Goal: Task Accomplishment & Management: Use online tool/utility

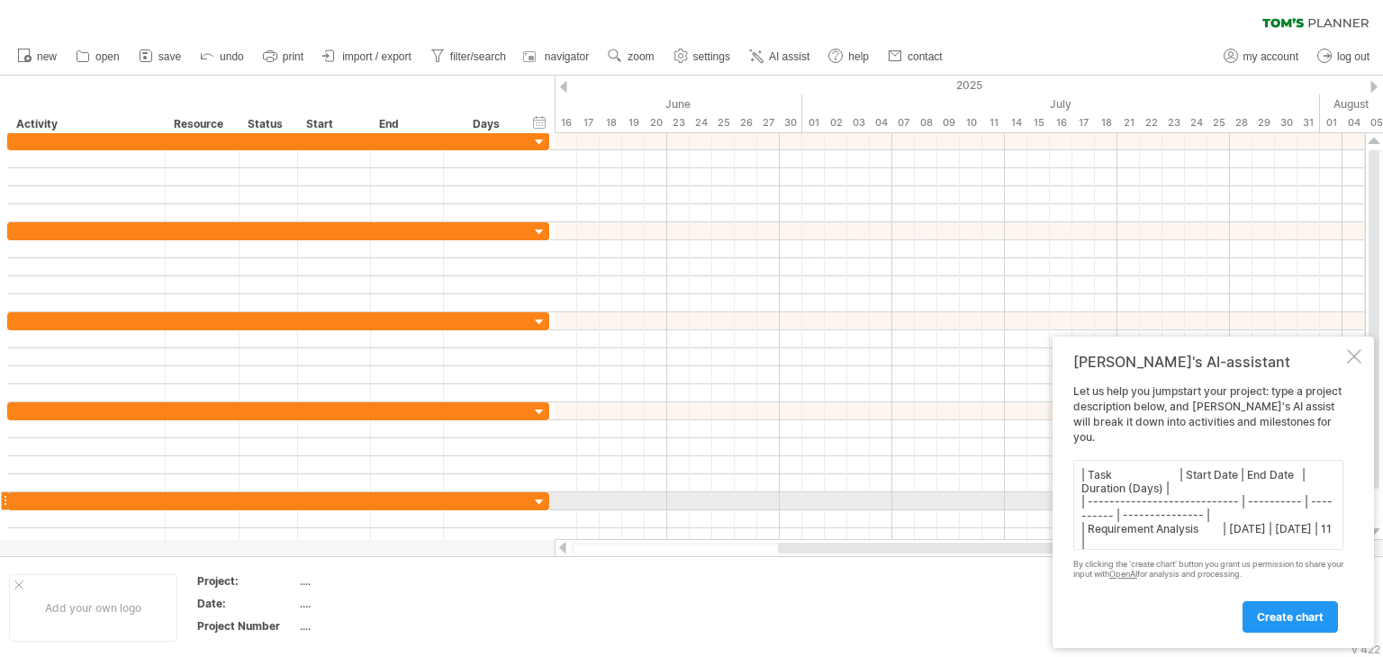
scroll to position [179, 0]
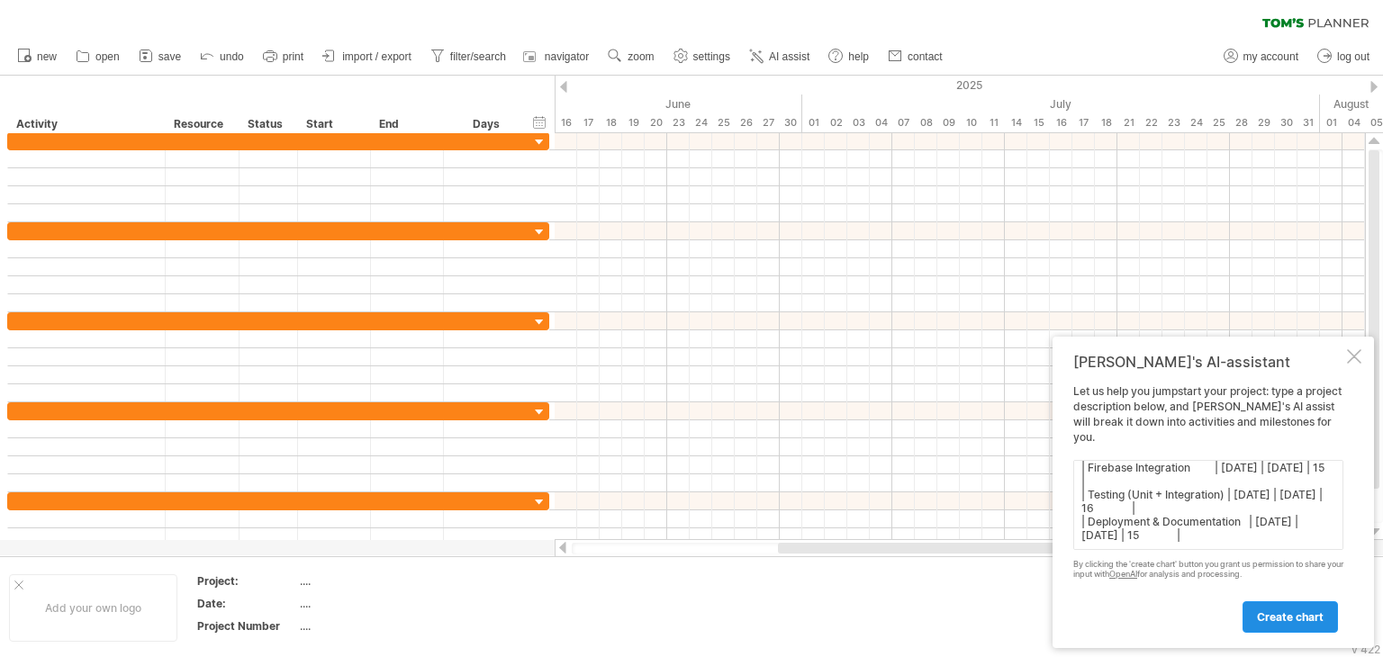
type textarea "| Task | Start Date | End Date | Duration (Days) | | --------------------------…"
click at [1285, 612] on span "create chart" at bounding box center [1290, 617] width 67 height 14
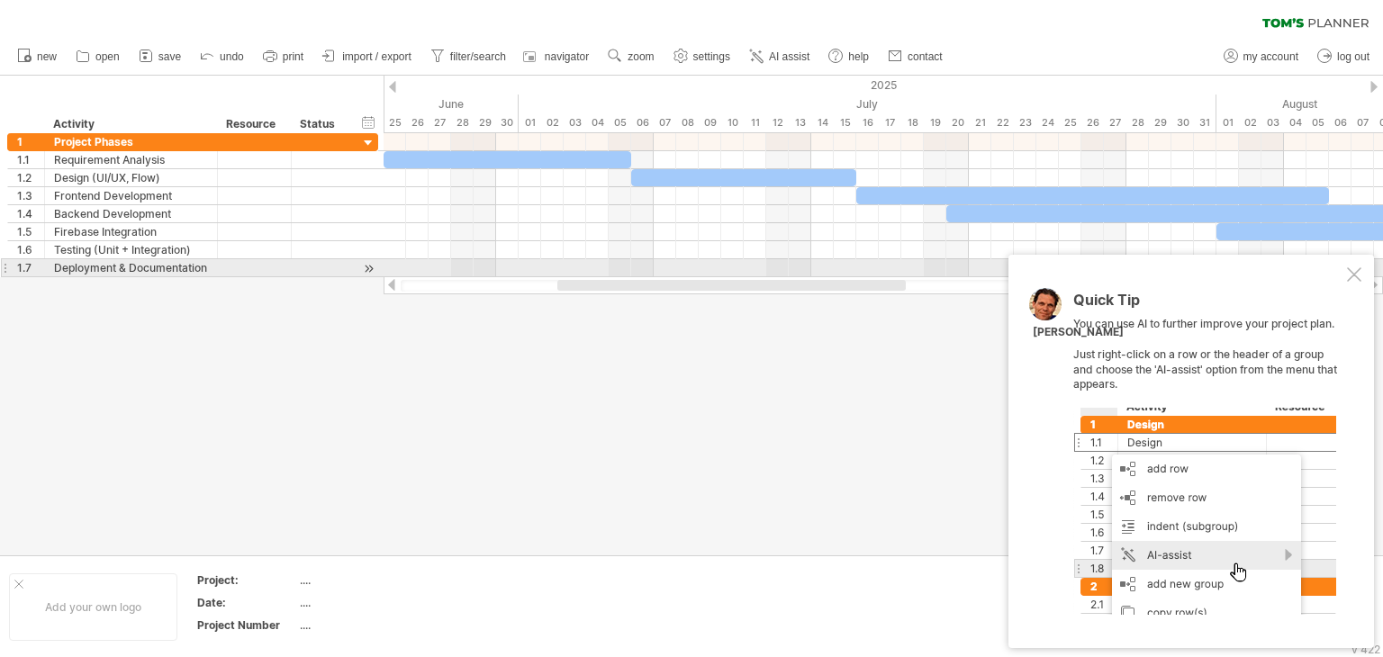
click at [1354, 273] on div at bounding box center [1354, 274] width 14 height 14
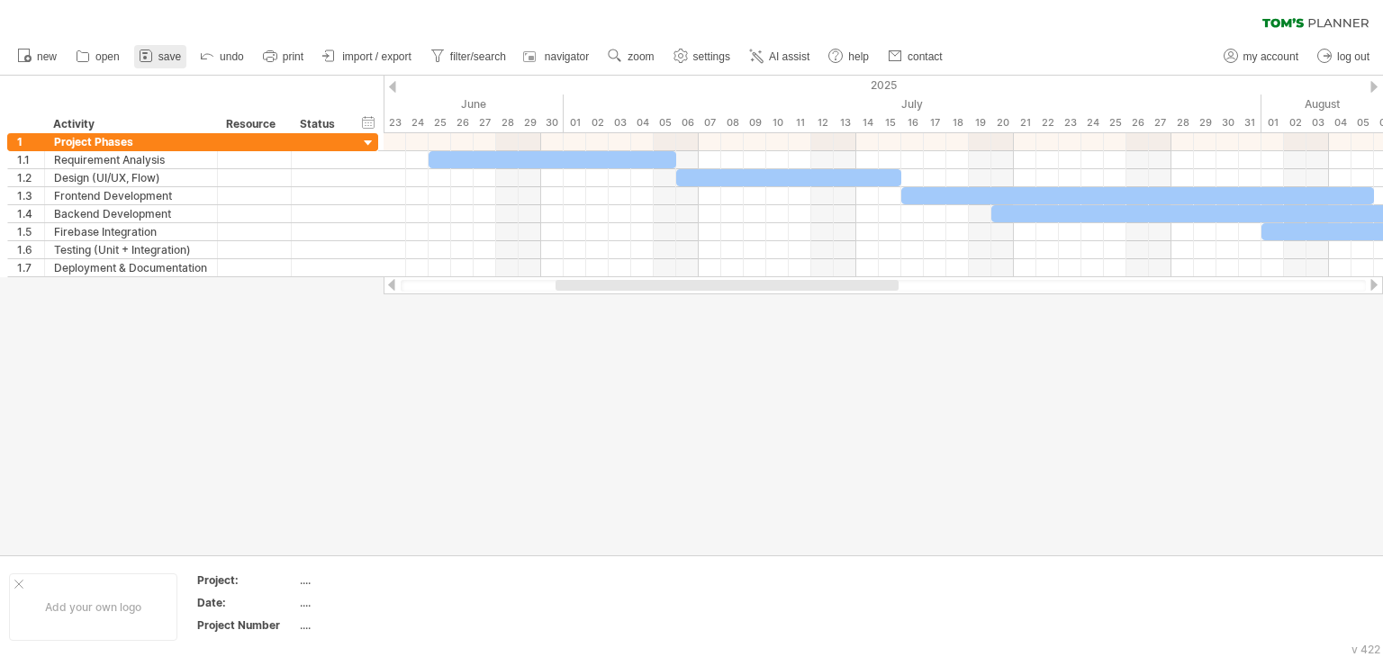
click at [149, 48] on icon at bounding box center [146, 56] width 18 height 18
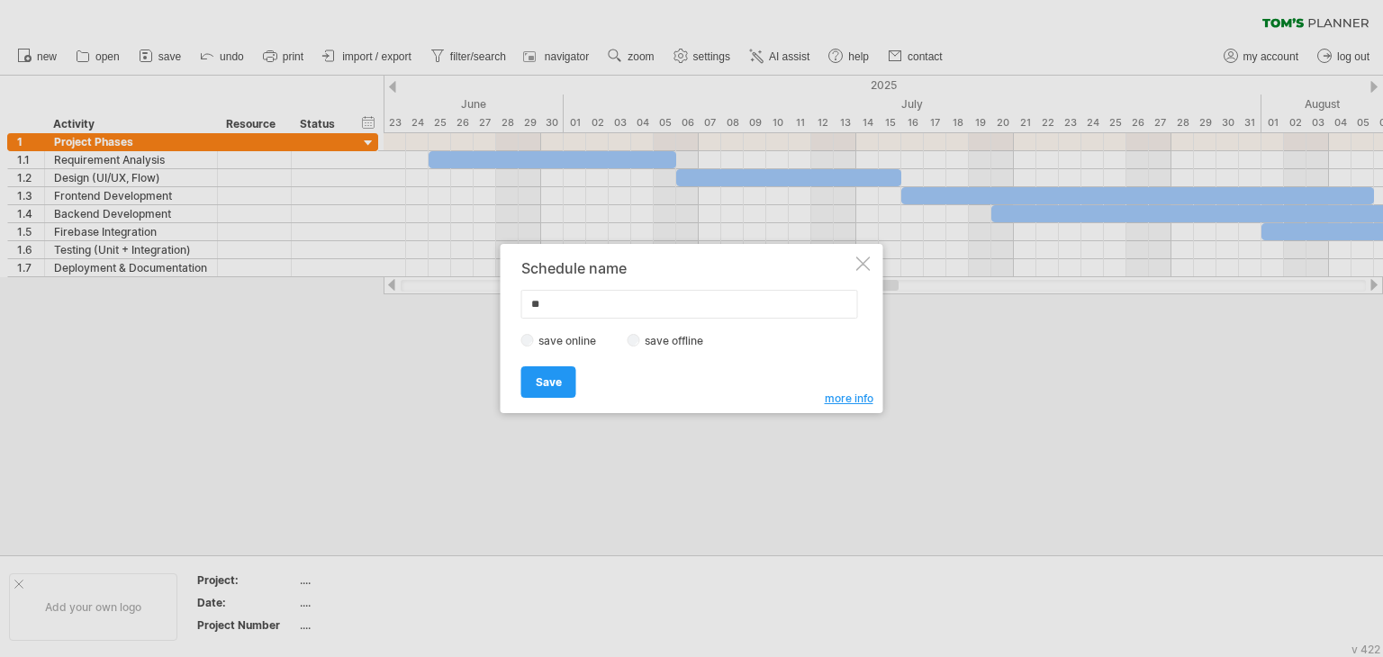
type input "*"
type input "**********"
click at [569, 373] on link "Save" at bounding box center [548, 382] width 55 height 32
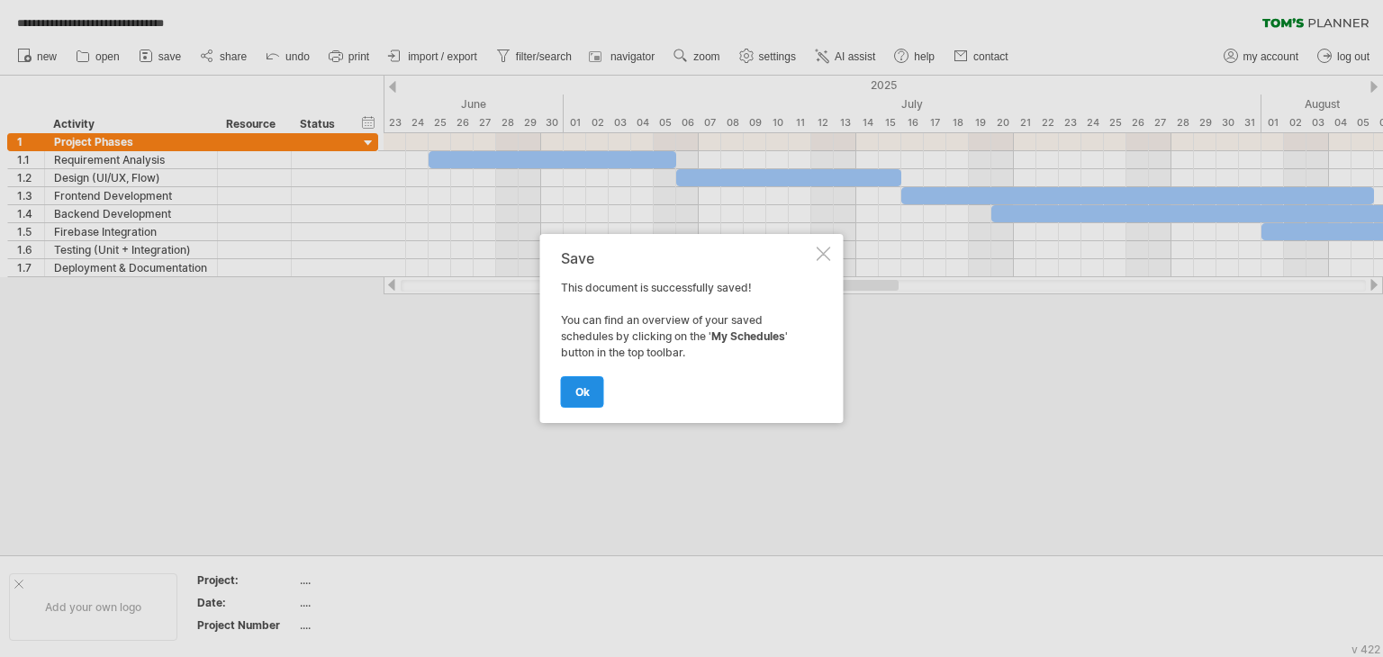
click at [580, 397] on span "ok" at bounding box center [582, 392] width 14 height 14
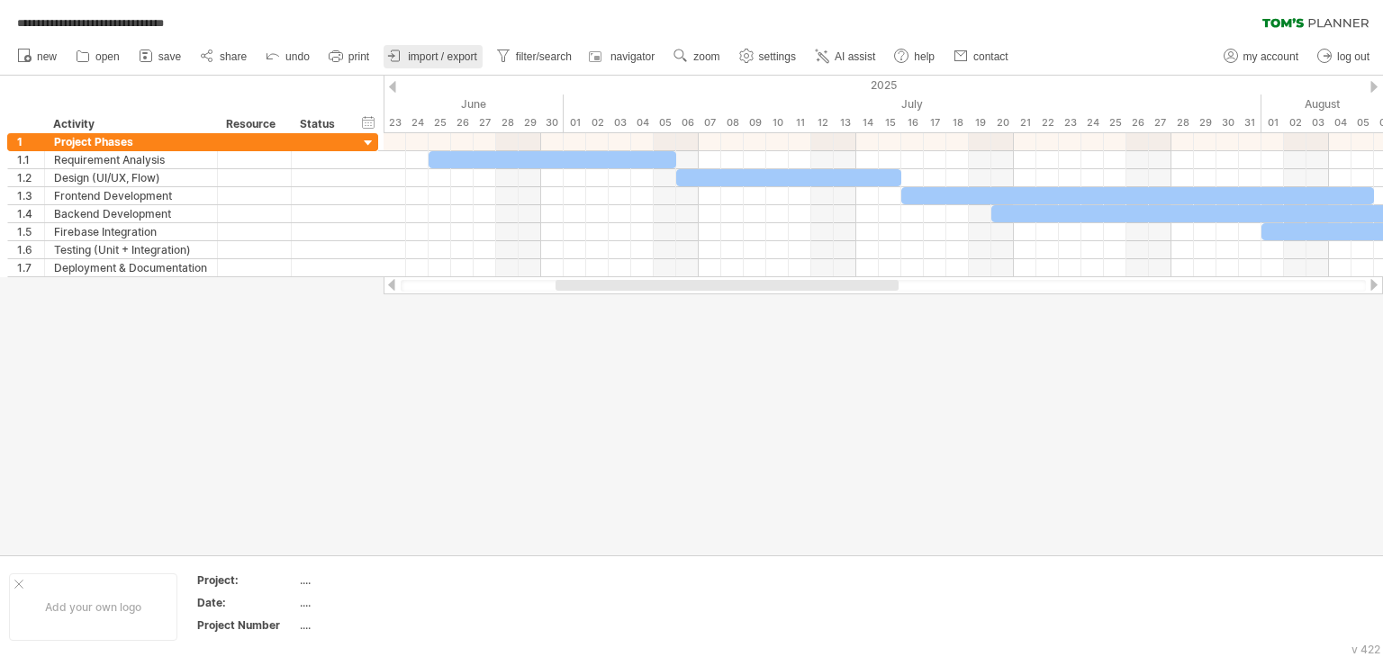
click at [400, 55] on icon at bounding box center [396, 55] width 8 height 11
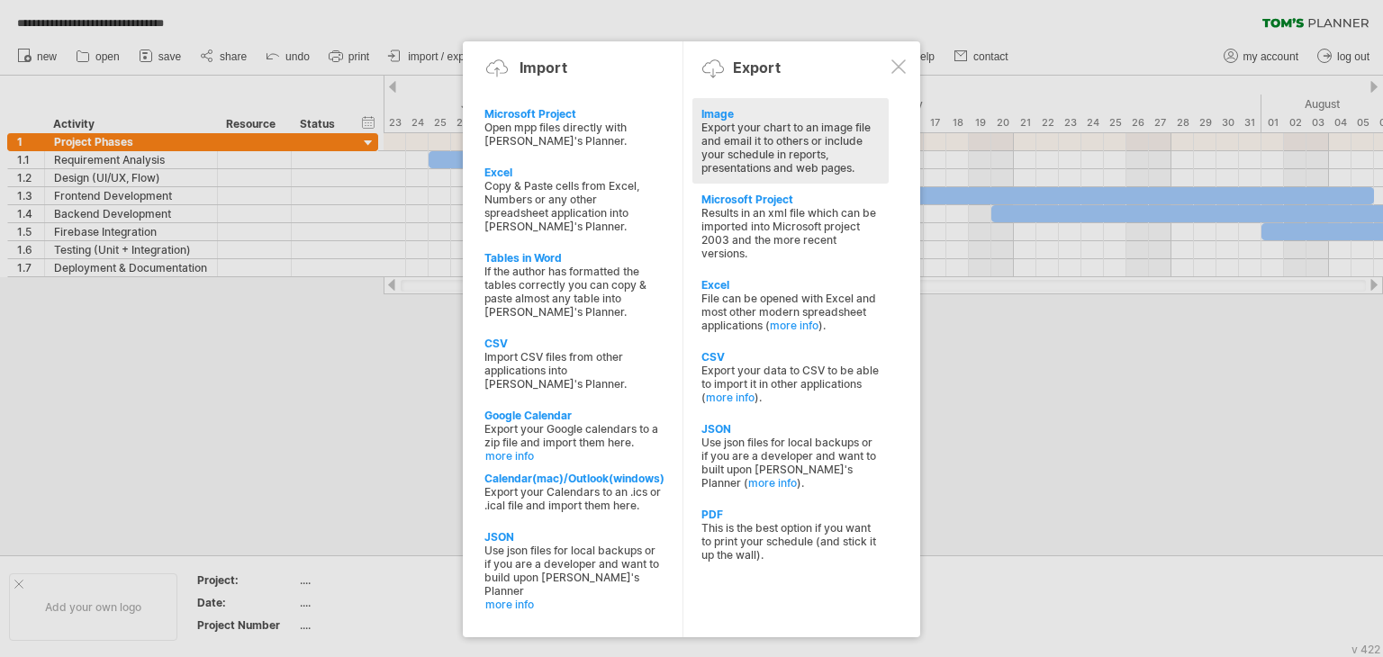
click at [771, 121] on div "Export your chart to an image file and email it to others or include your sched…" at bounding box center [790, 148] width 178 height 54
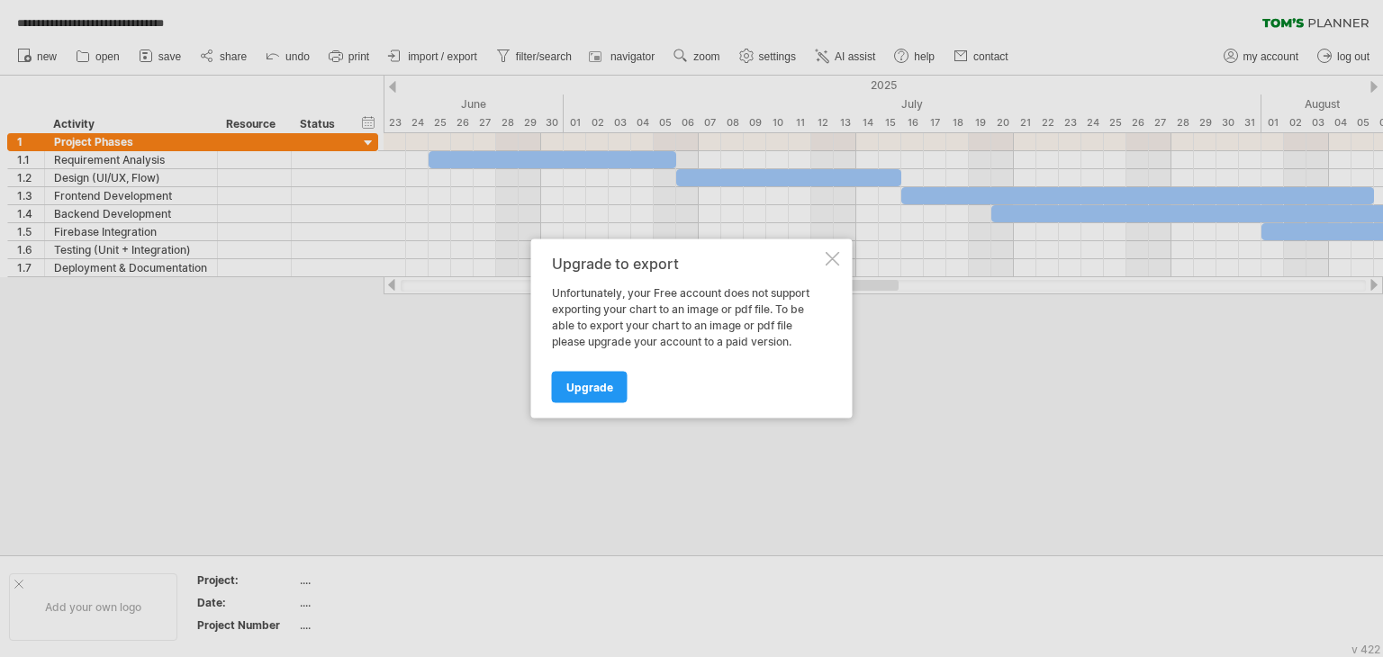
click at [833, 246] on div "Upgrade to export Unfortunately, your Free account does not support exporting y…" at bounding box center [691, 328] width 321 height 179
click at [833, 252] on div at bounding box center [832, 259] width 14 height 14
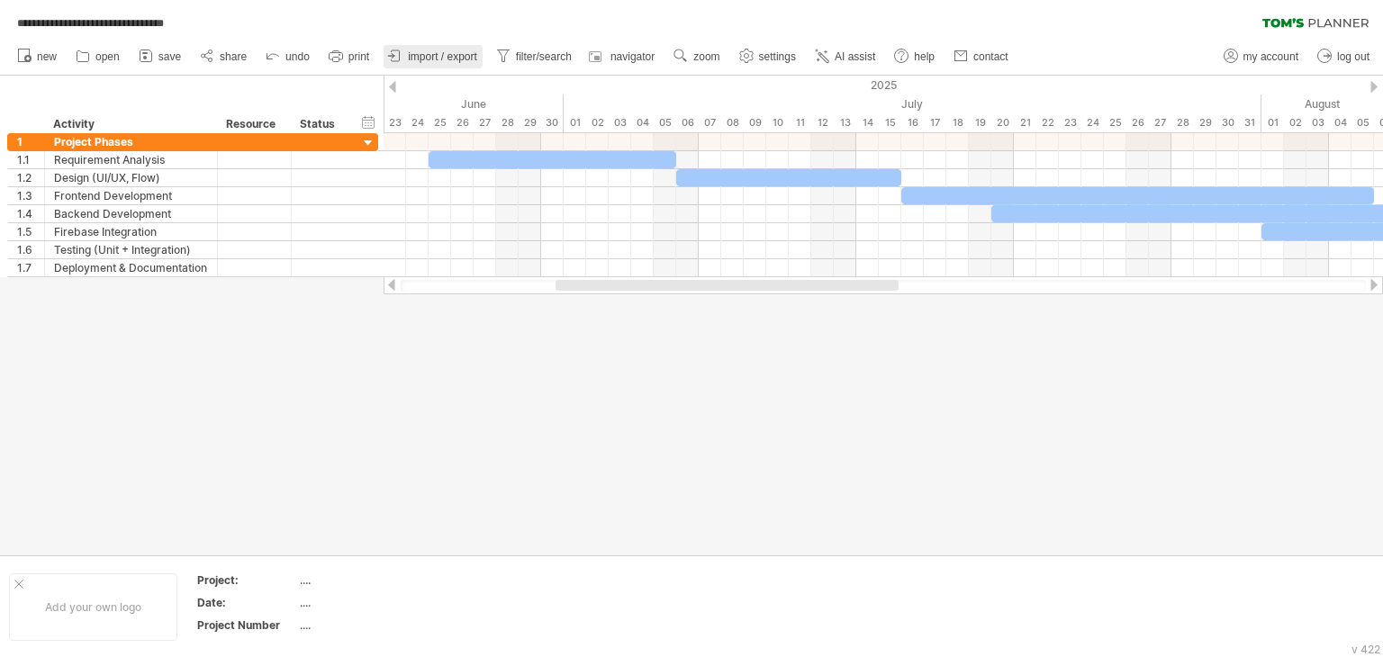
click at [417, 54] on span "import / export" at bounding box center [442, 56] width 69 height 13
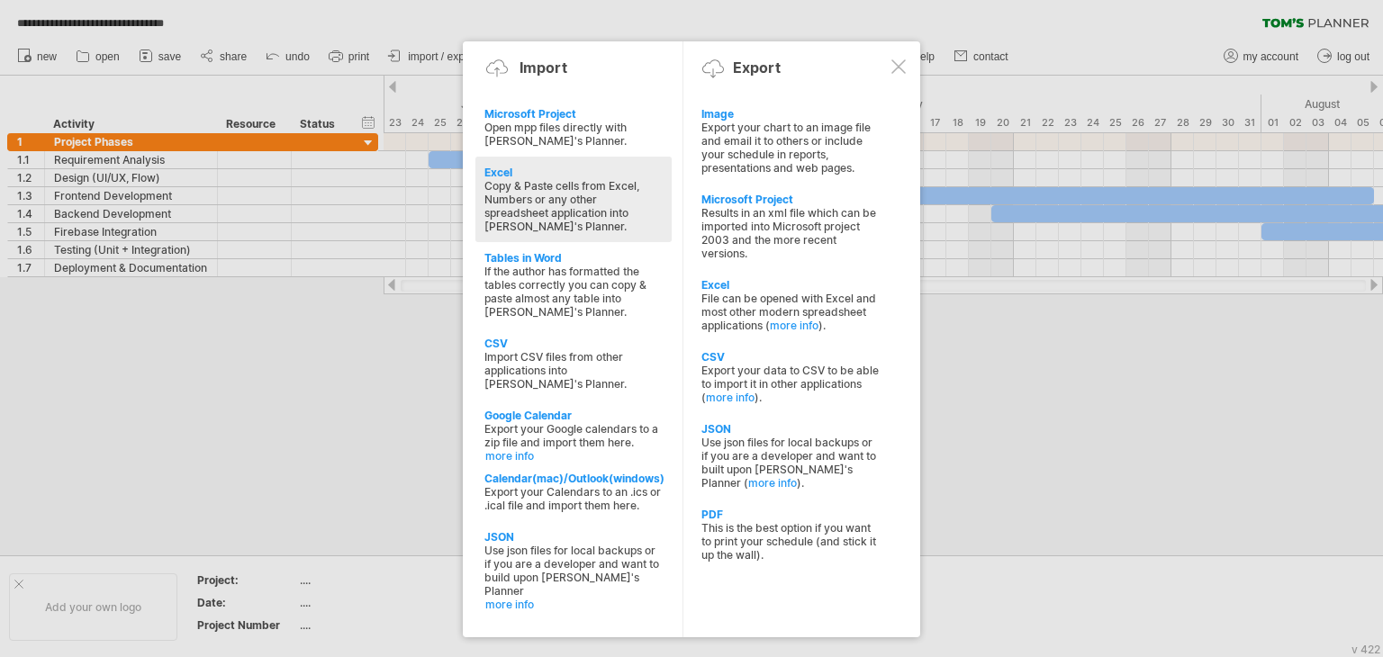
click at [522, 177] on div "Excel" at bounding box center [573, 173] width 178 height 14
type textarea "**********"
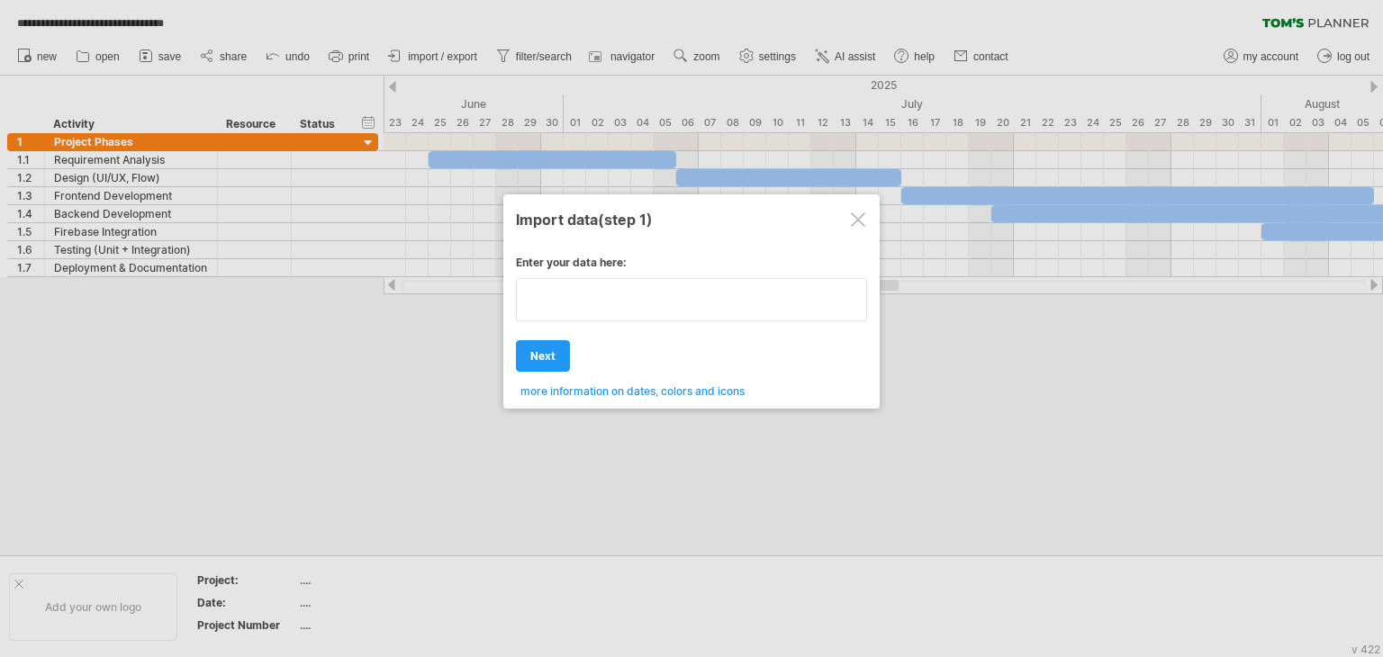
click at [620, 374] on div "Enter your data here: Your data: Weekend days ' mon tue Hide weekend days" at bounding box center [691, 320] width 351 height 156
paste textarea "**********"
type textarea "**********"
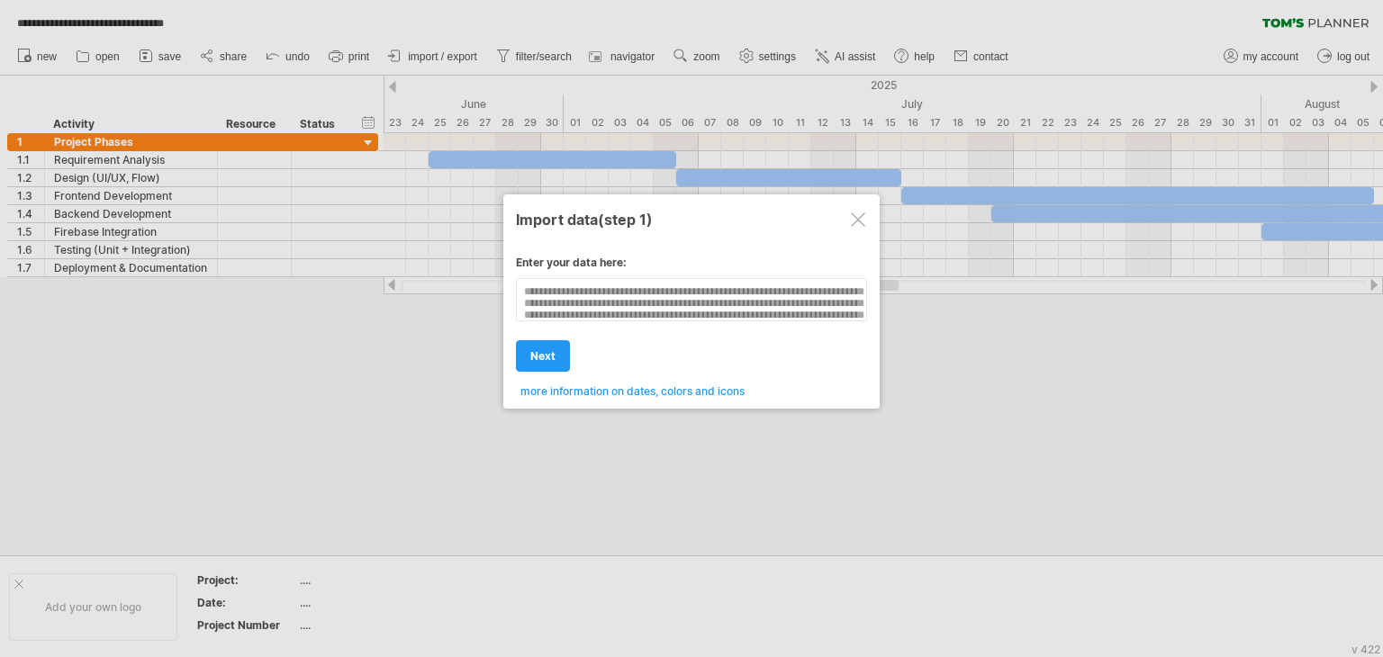
scroll to position [116, 0]
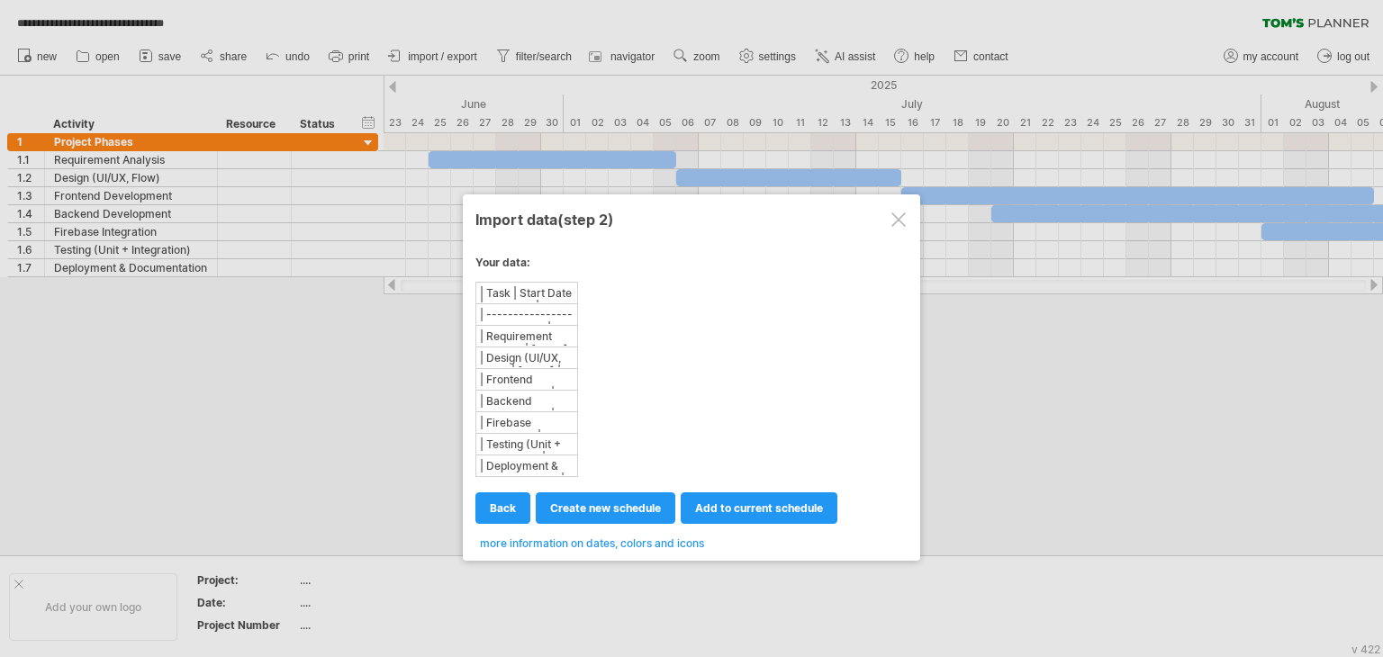
click at [897, 213] on div at bounding box center [898, 219] width 14 height 14
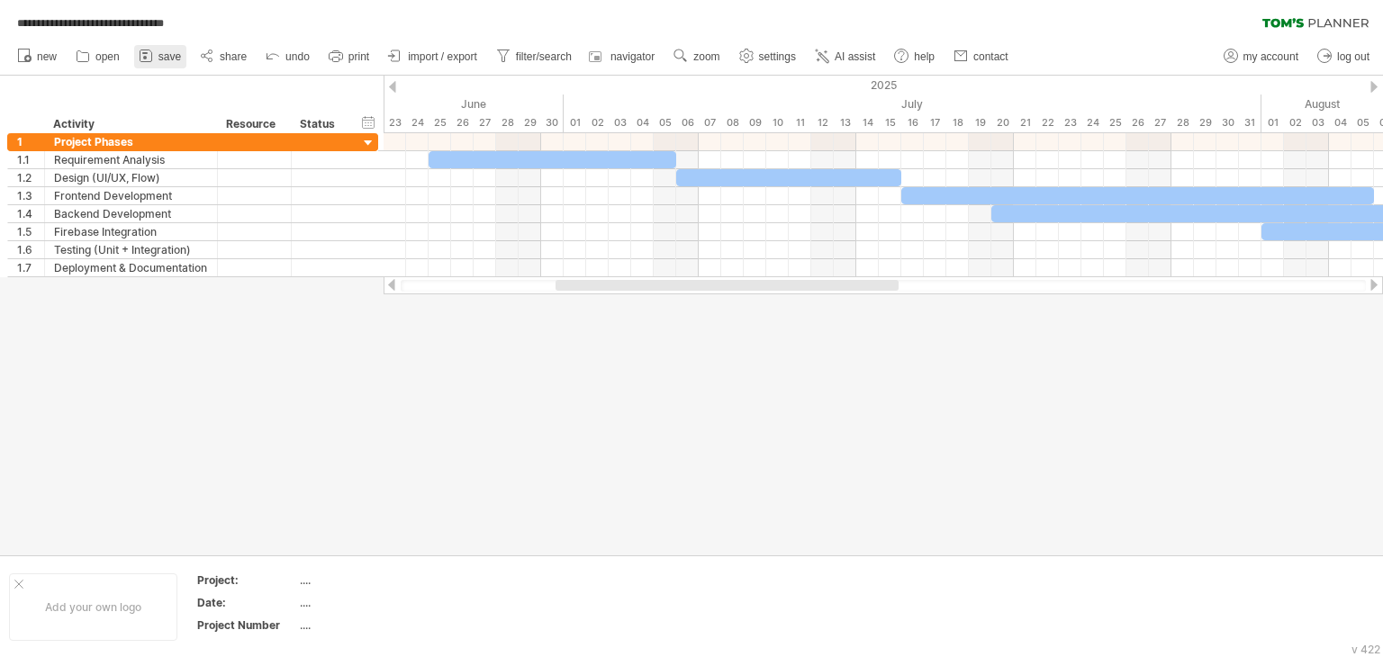
click at [159, 51] on span "save" at bounding box center [169, 56] width 23 height 13
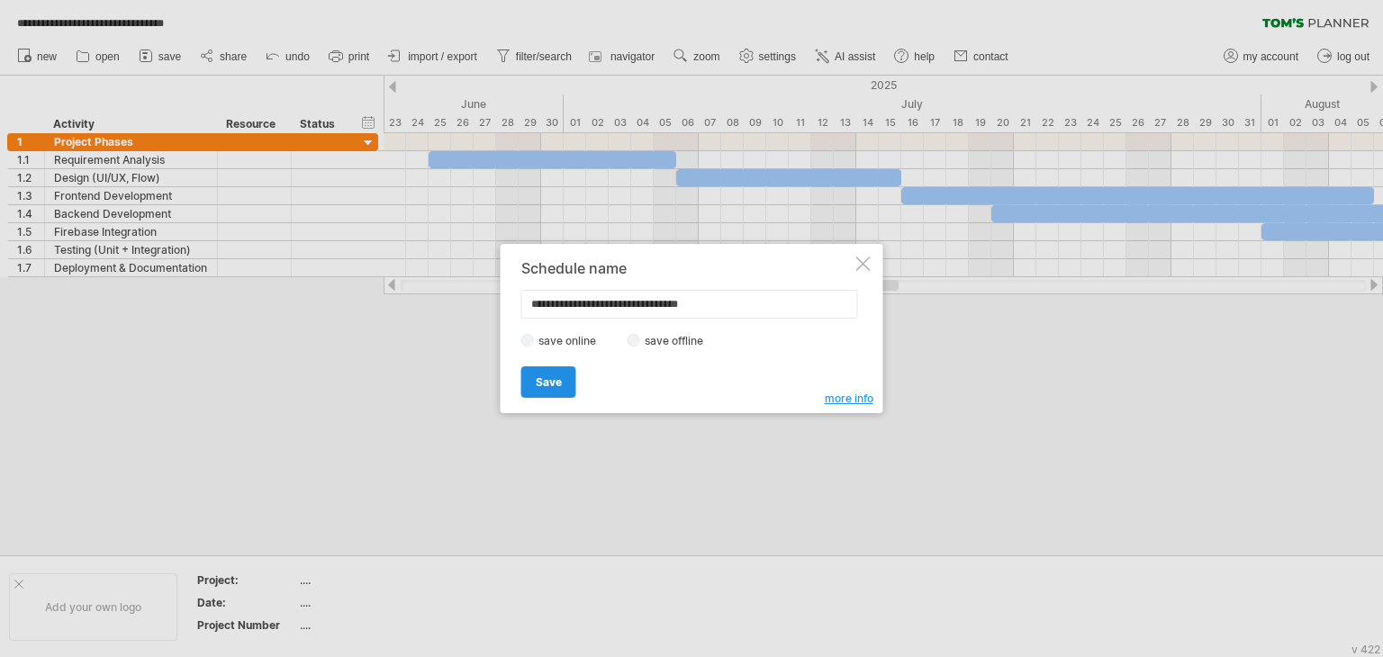
click at [558, 387] on span "Save" at bounding box center [549, 382] width 26 height 14
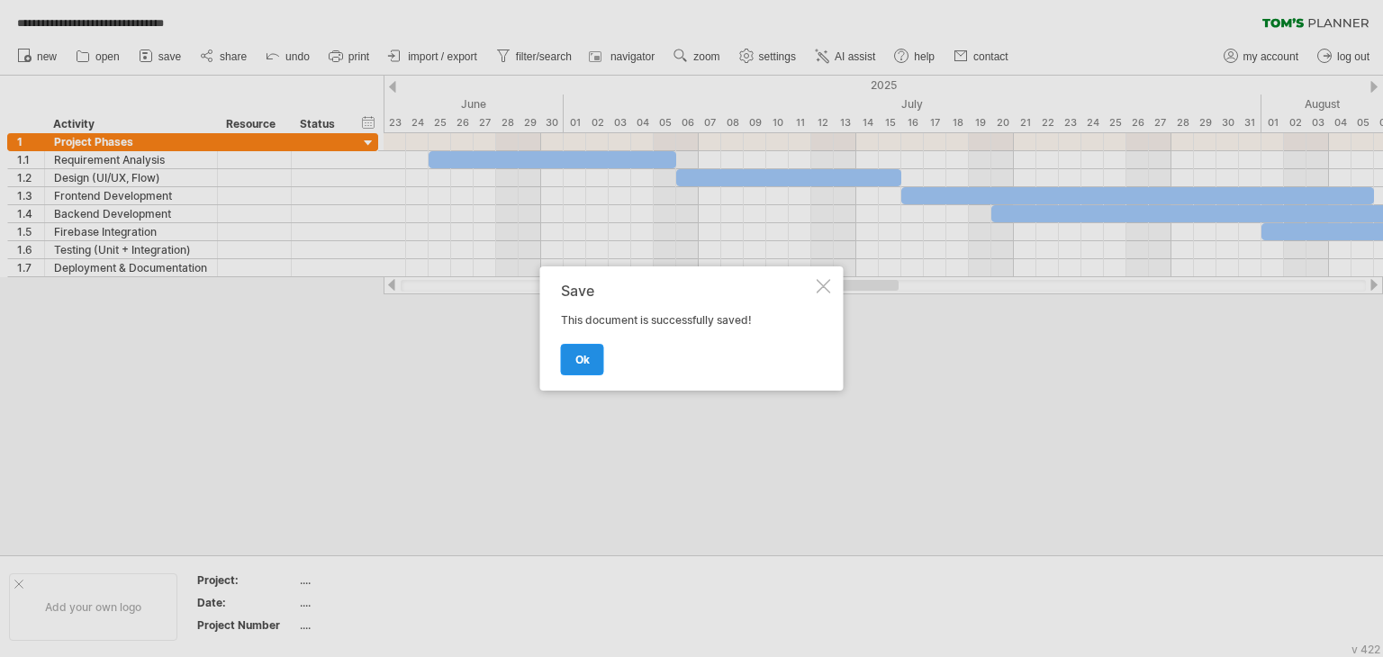
click at [586, 357] on span "ok" at bounding box center [582, 360] width 14 height 14
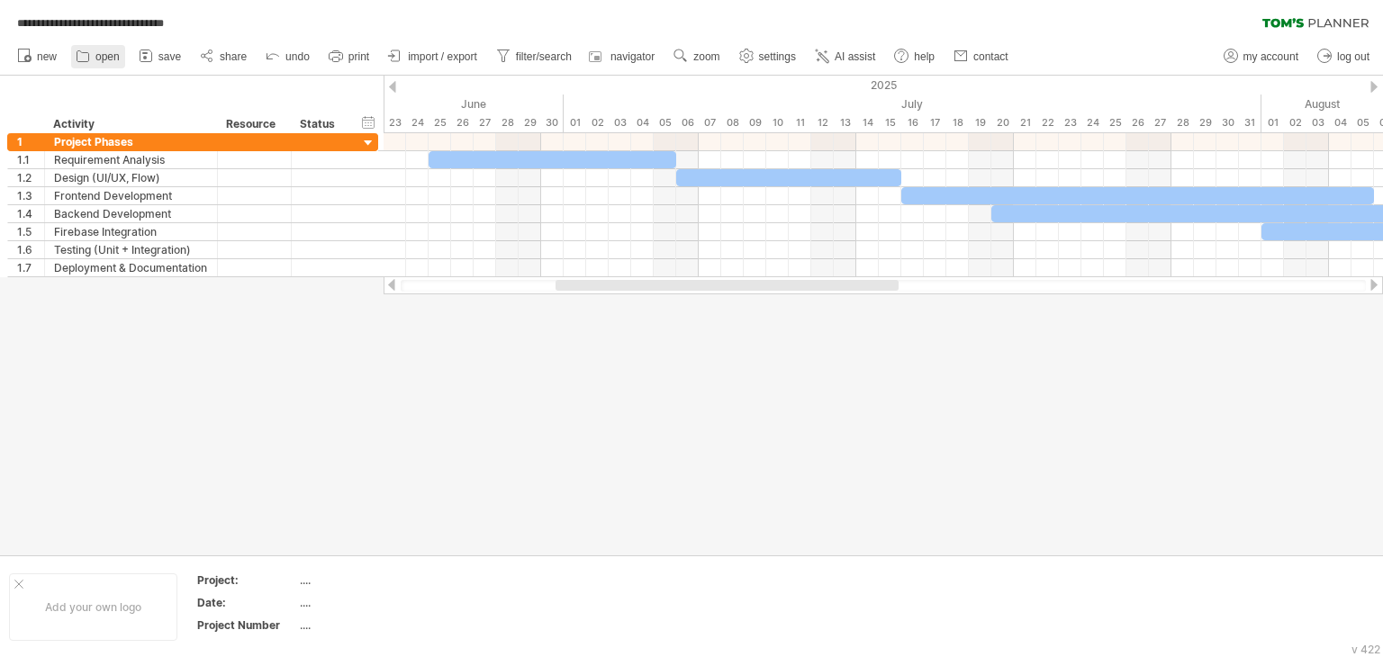
click at [104, 51] on span "open" at bounding box center [107, 56] width 24 height 13
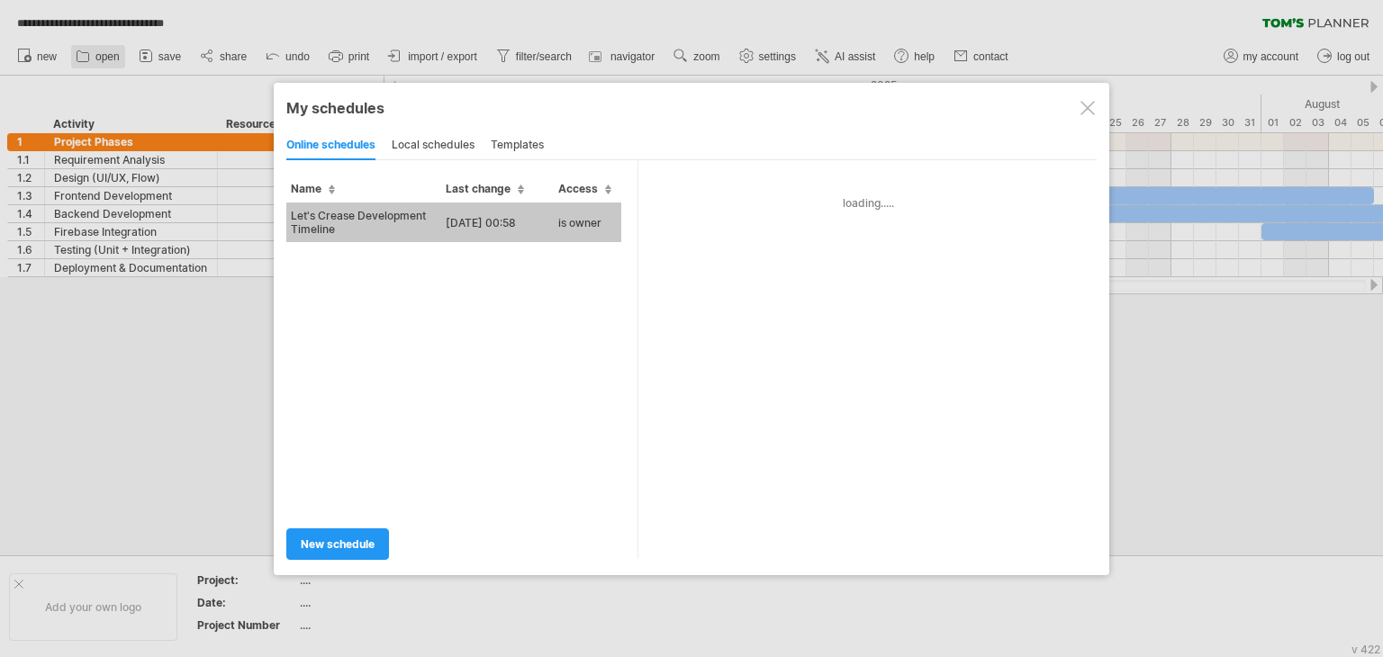
type input "**********"
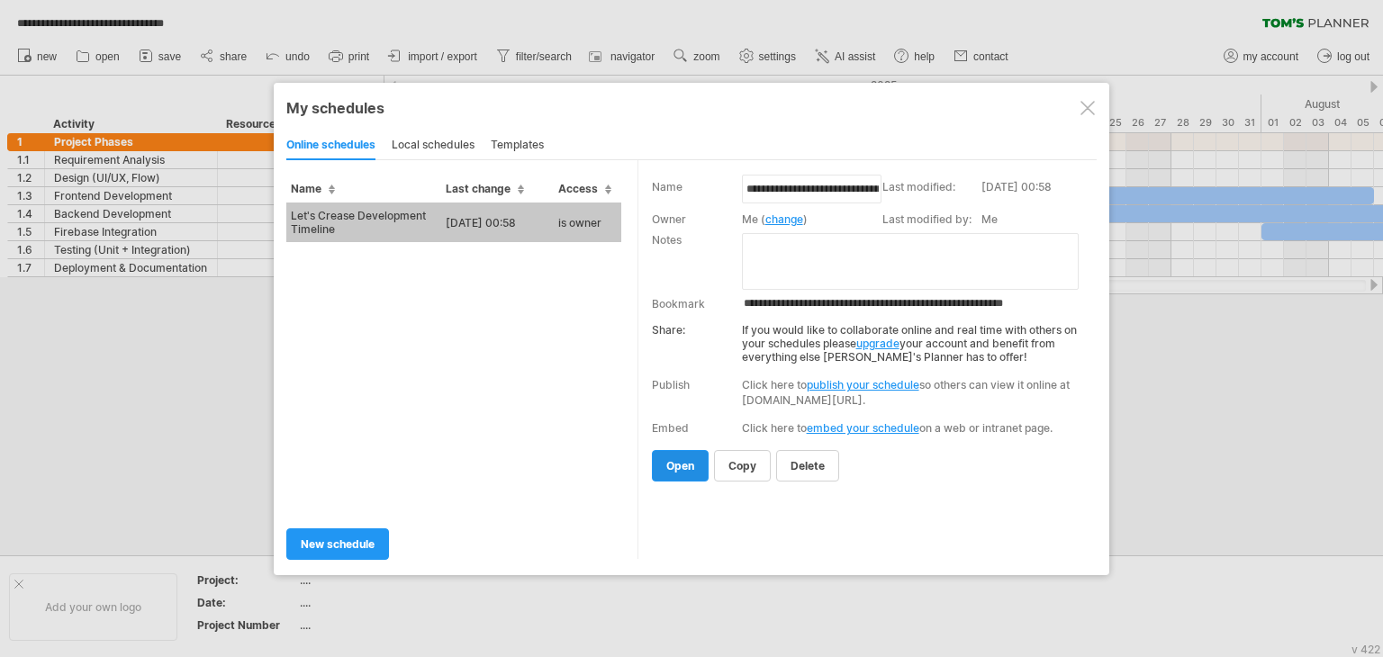
click at [689, 465] on span "open" at bounding box center [680, 466] width 28 height 14
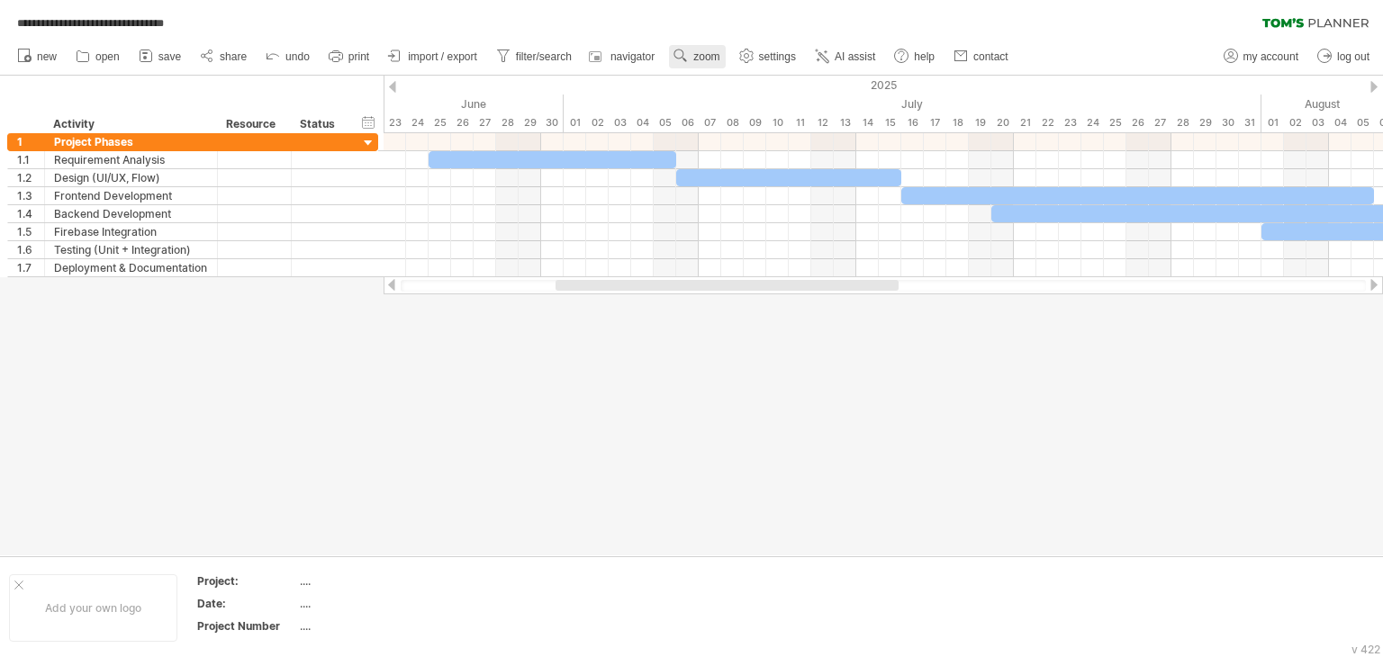
click at [695, 51] on span "zoom" at bounding box center [706, 56] width 26 height 13
click at [738, 102] on div "Week" at bounding box center [754, 103] width 100 height 29
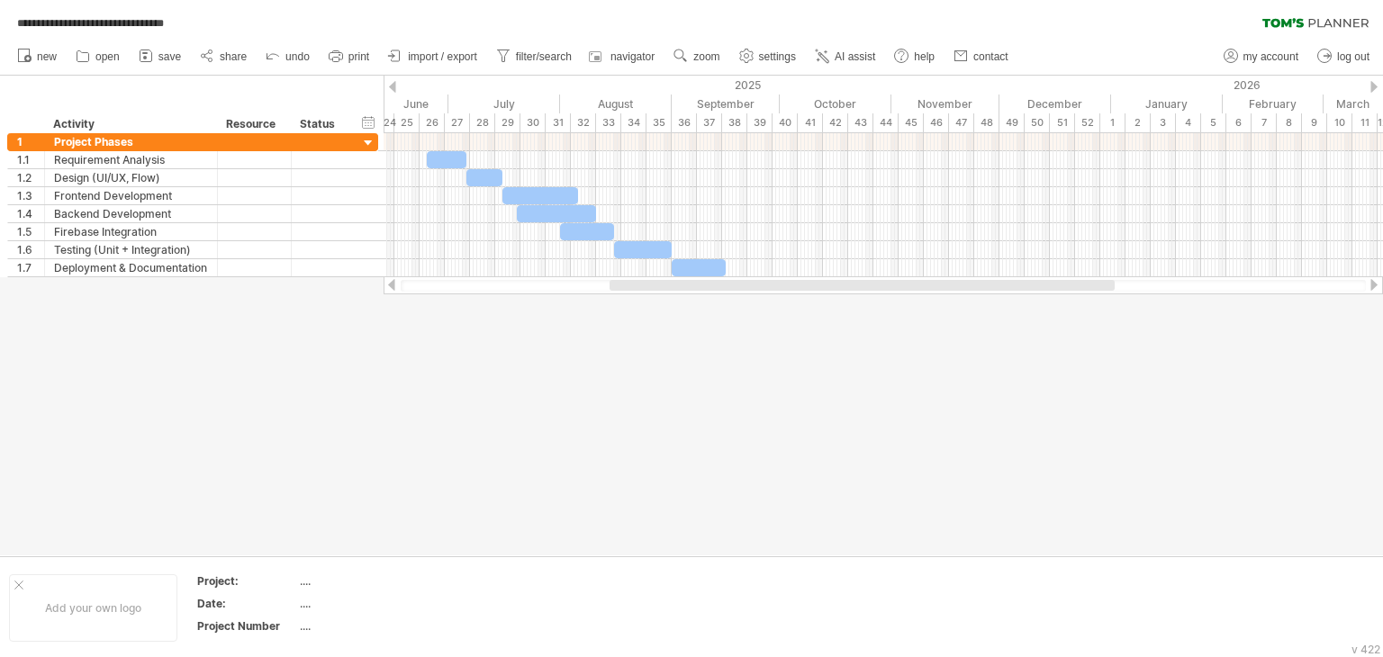
drag, startPoint x: 1069, startPoint y: 287, endPoint x: 1051, endPoint y: 296, distance: 20.9
click at [1051, 296] on div "**********" at bounding box center [691, 328] width 1383 height 657
